Goal: Task Accomplishment & Management: Complete application form

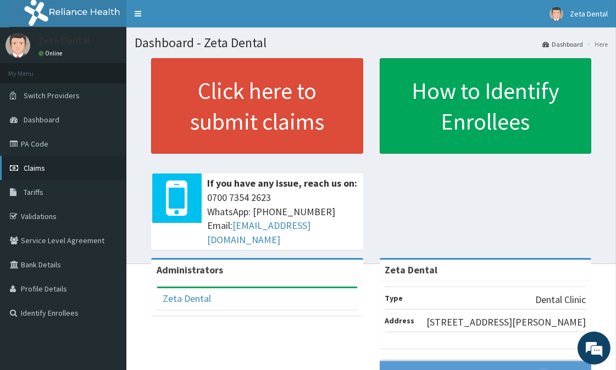
click at [33, 168] on span "Claims" at bounding box center [34, 168] width 21 height 10
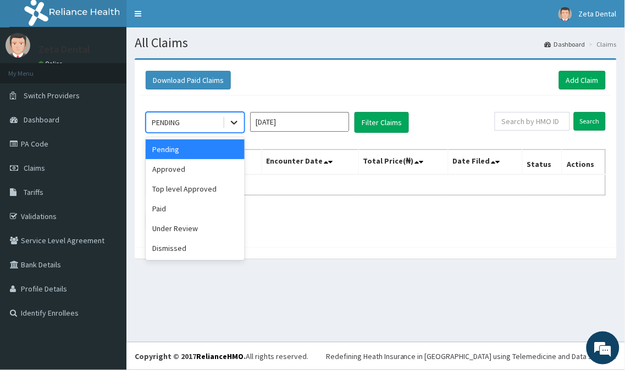
click at [227, 127] on div at bounding box center [234, 123] width 20 height 20
click at [196, 173] on div "Approved" at bounding box center [195, 169] width 99 height 20
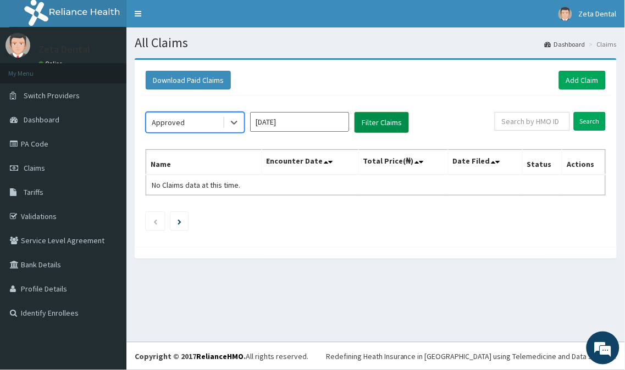
click at [378, 121] on button "Filter Claims" at bounding box center [381, 122] width 54 height 21
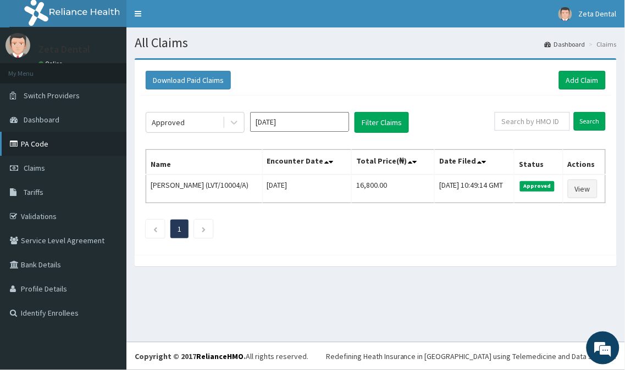
click at [28, 147] on link "PA Code" at bounding box center [63, 144] width 126 height 24
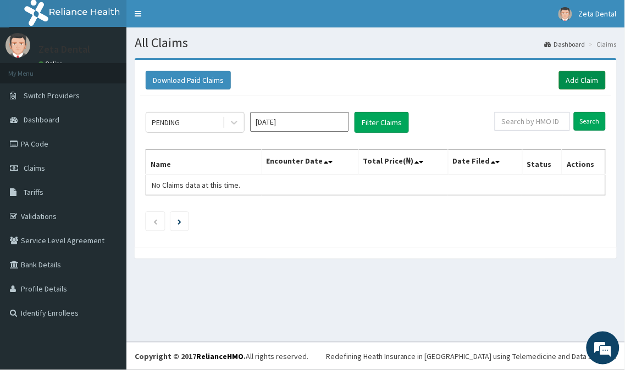
click at [576, 81] on link "Add Claim" at bounding box center [582, 80] width 47 height 19
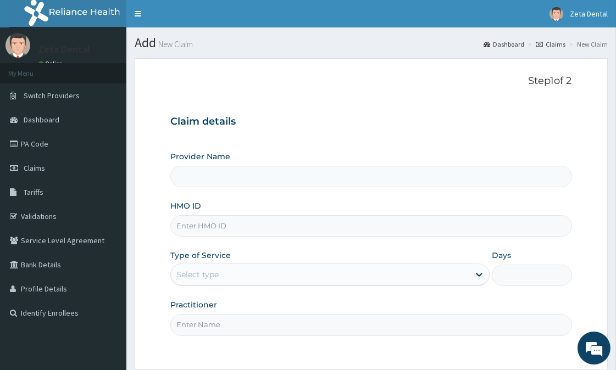
type input "Zeta Dental"
click at [312, 227] on input "HMO ID" at bounding box center [370, 225] width 401 height 21
type input "PME/10053/A"
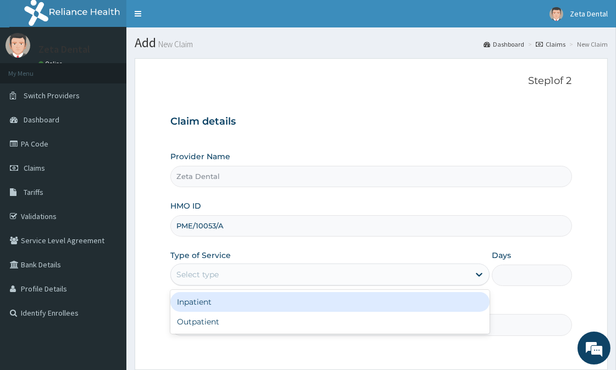
click at [332, 283] on div "Select type" at bounding box center [320, 275] width 298 height 18
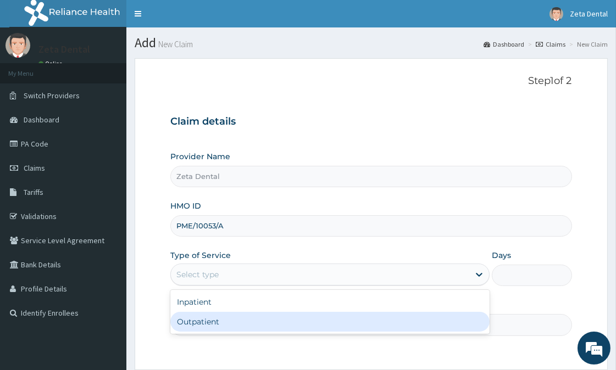
click at [277, 329] on div "Outpatient" at bounding box center [329, 322] width 319 height 20
type input "1"
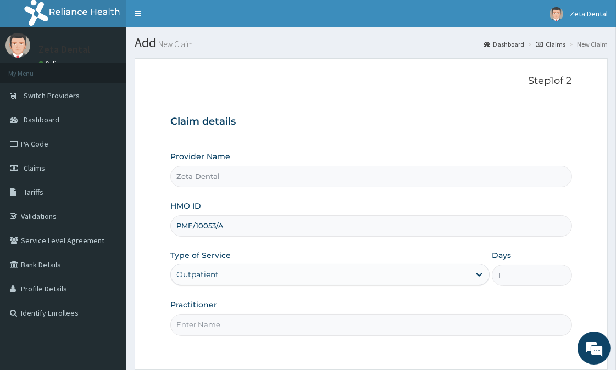
click at [272, 327] on input "Practitioner" at bounding box center [370, 324] width 401 height 21
type input "[PERSON_NAME]"
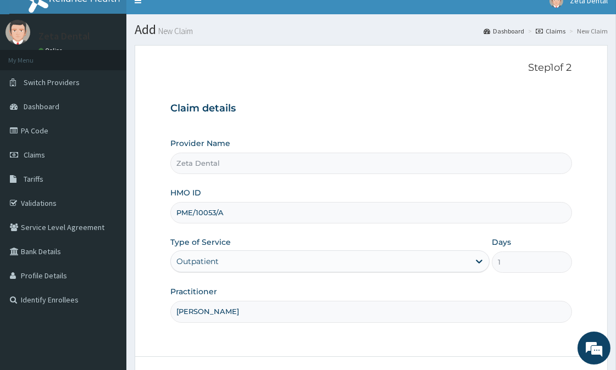
scroll to position [24, 0]
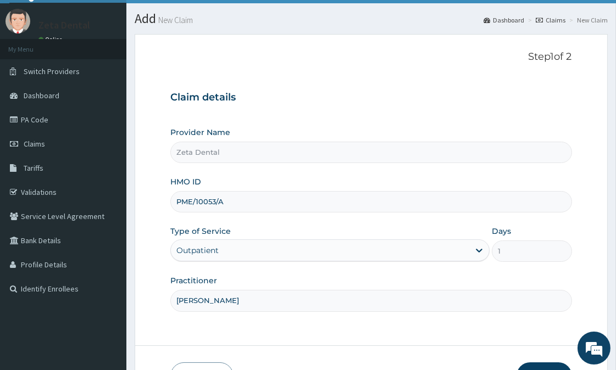
drag, startPoint x: 422, startPoint y: 343, endPoint x: 407, endPoint y: 347, distance: 15.9
drag, startPoint x: 407, startPoint y: 347, endPoint x: 331, endPoint y: 344, distance: 75.3
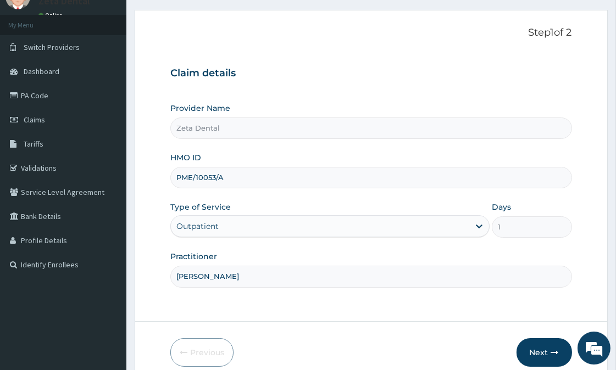
drag, startPoint x: 339, startPoint y: 335, endPoint x: 320, endPoint y: 329, distance: 20.3
drag, startPoint x: 320, startPoint y: 329, endPoint x: 293, endPoint y: 327, distance: 27.0
drag, startPoint x: 293, startPoint y: 327, endPoint x: 253, endPoint y: 303, distance: 46.1
drag, startPoint x: 253, startPoint y: 303, endPoint x: 218, endPoint y: 310, distance: 35.8
drag, startPoint x: 218, startPoint y: 310, endPoint x: 539, endPoint y: 355, distance: 324.6
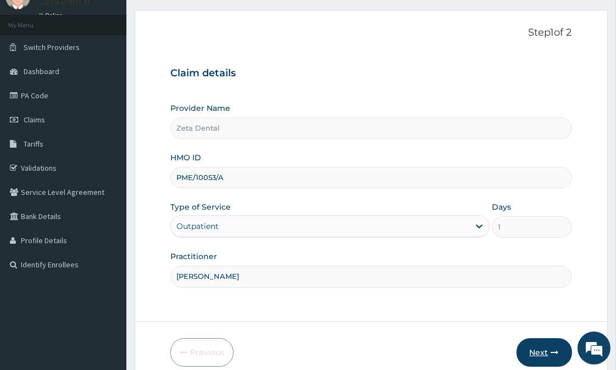
click at [539, 355] on button "Next" at bounding box center [543, 352] width 55 height 29
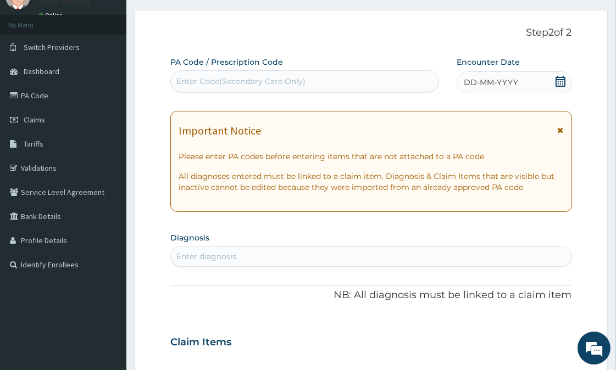
click at [558, 77] on icon at bounding box center [560, 81] width 11 height 11
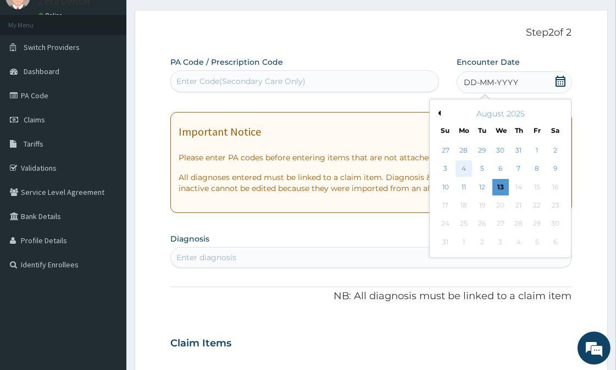
click at [461, 171] on div "4" at bounding box center [463, 169] width 16 height 16
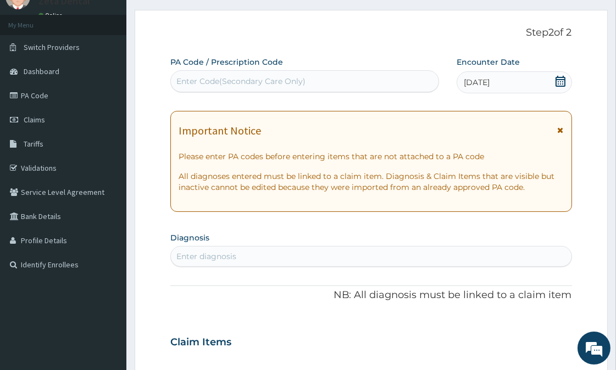
click at [326, 85] on div "Enter Code(Secondary Care Only)" at bounding box center [305, 82] width 268 height 18
paste input "PA/4AE07E"
type input "PA/4AE07E"
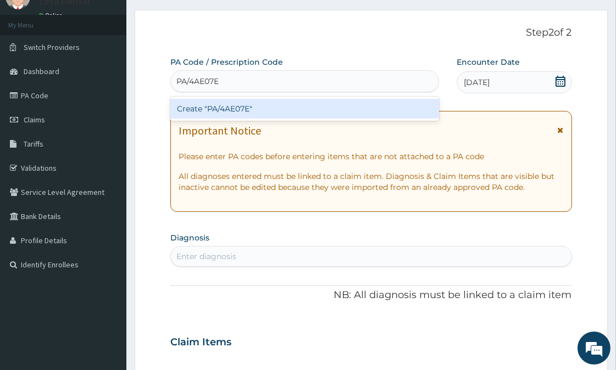
click at [283, 104] on div "Create "PA/4AE07E"" at bounding box center [304, 109] width 269 height 20
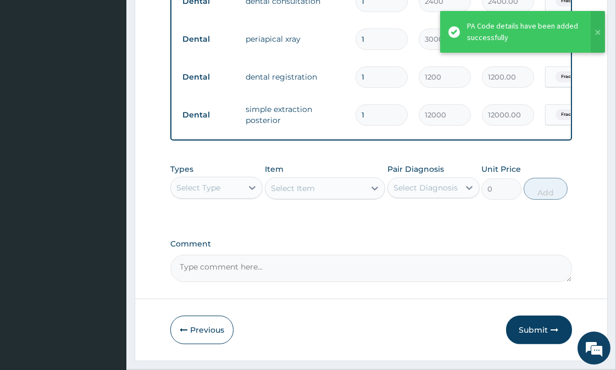
scroll to position [492, 0]
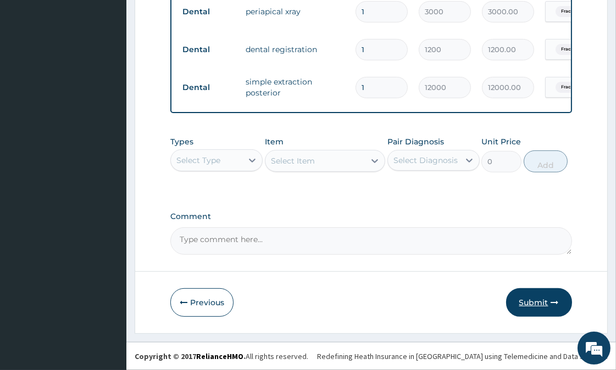
click at [535, 304] on button "Submit" at bounding box center [539, 302] width 66 height 29
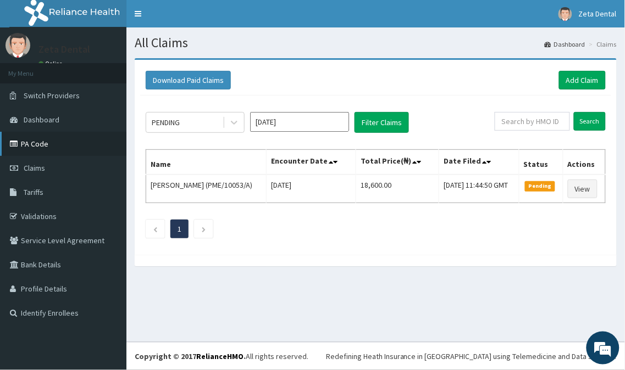
click at [37, 146] on link "PA Code" at bounding box center [63, 144] width 126 height 24
click at [576, 81] on link "Add Claim" at bounding box center [582, 80] width 47 height 19
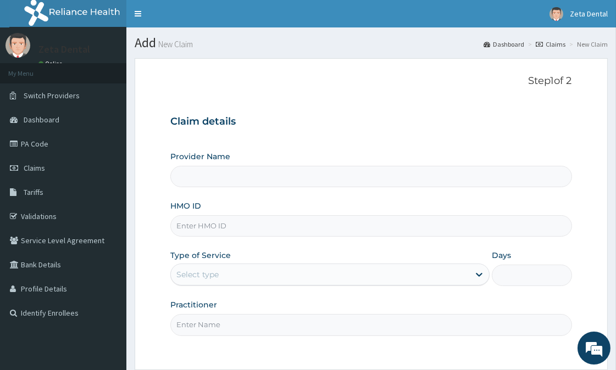
type input "Zeta Dental"
click at [301, 221] on input "HMO ID" at bounding box center [370, 225] width 401 height 21
type input "OHT/10310/A"
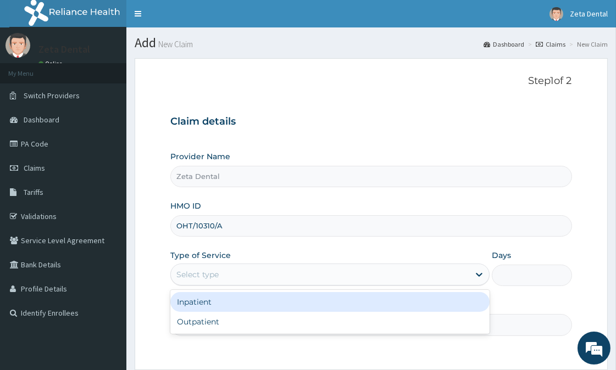
click at [278, 281] on div "Select type" at bounding box center [320, 275] width 298 height 18
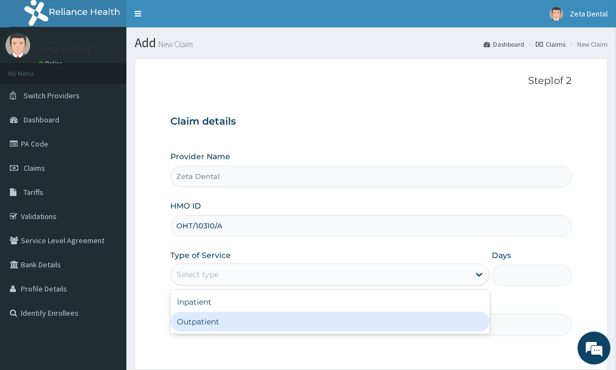
click at [224, 325] on div "Outpatient" at bounding box center [329, 322] width 319 height 20
type input "1"
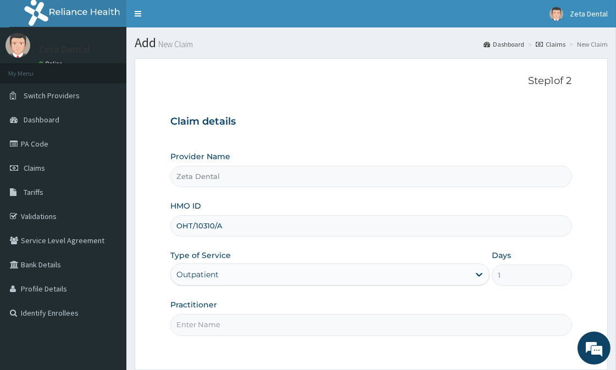
click at [257, 322] on input "Practitioner" at bounding box center [370, 324] width 401 height 21
type input "[PERSON_NAME]"
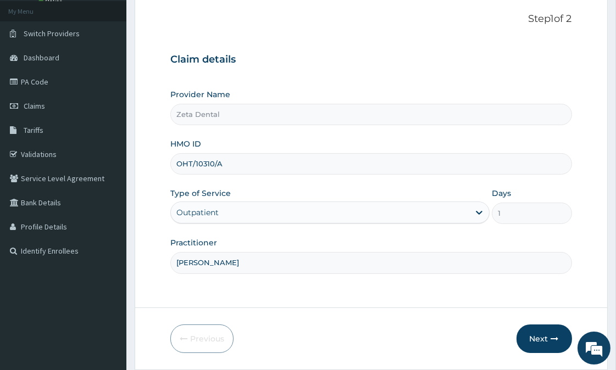
scroll to position [98, 0]
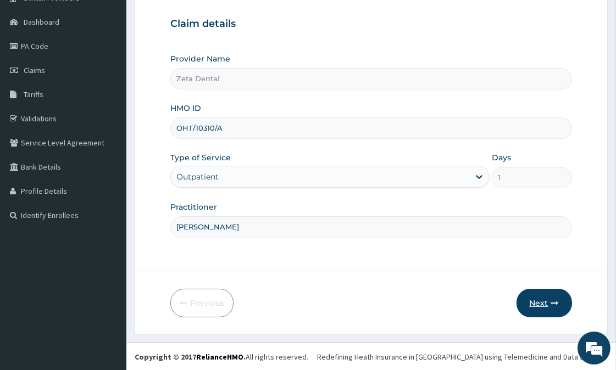
click at [535, 309] on button "Next" at bounding box center [543, 303] width 55 height 29
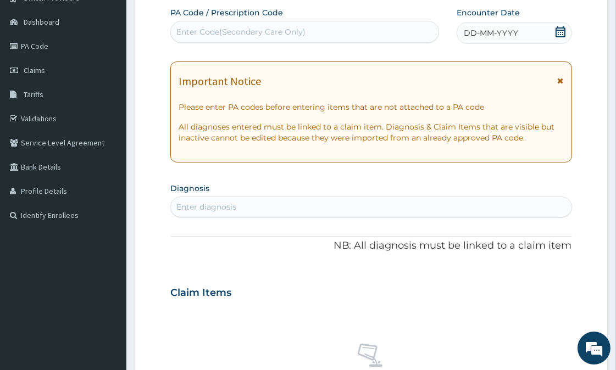
click at [559, 32] on icon at bounding box center [560, 31] width 11 height 11
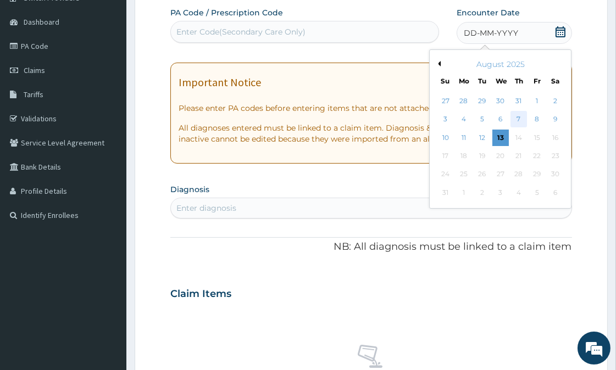
click at [522, 117] on div "7" at bounding box center [518, 120] width 16 height 16
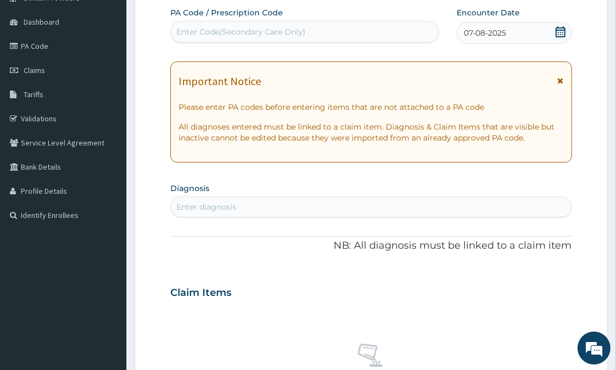
click at [398, 32] on div "Enter Code(Secondary Care Only)" at bounding box center [305, 32] width 268 height 18
paste input "PA/BC11B8"
type input "PA/BC11B8"
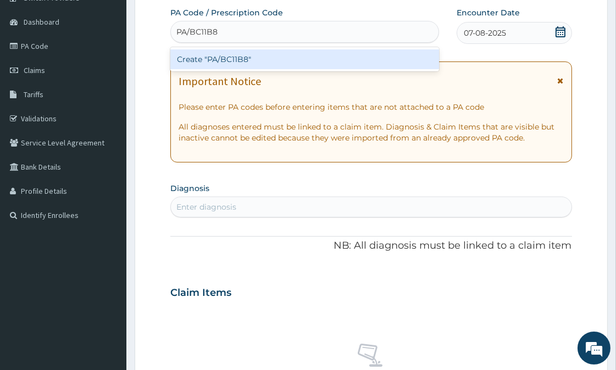
click at [283, 65] on div "Create "PA/BC11B8"" at bounding box center [304, 59] width 269 height 20
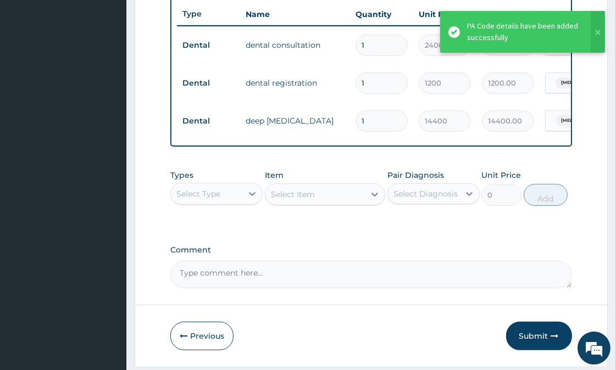
scroll to position [454, 0]
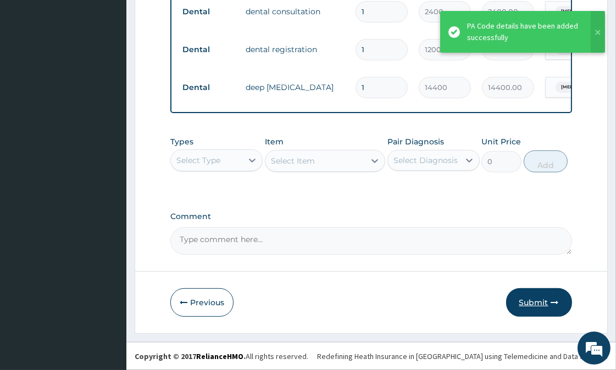
click at [542, 303] on button "Submit" at bounding box center [539, 302] width 66 height 29
